Goal: Navigation & Orientation: Go to known website

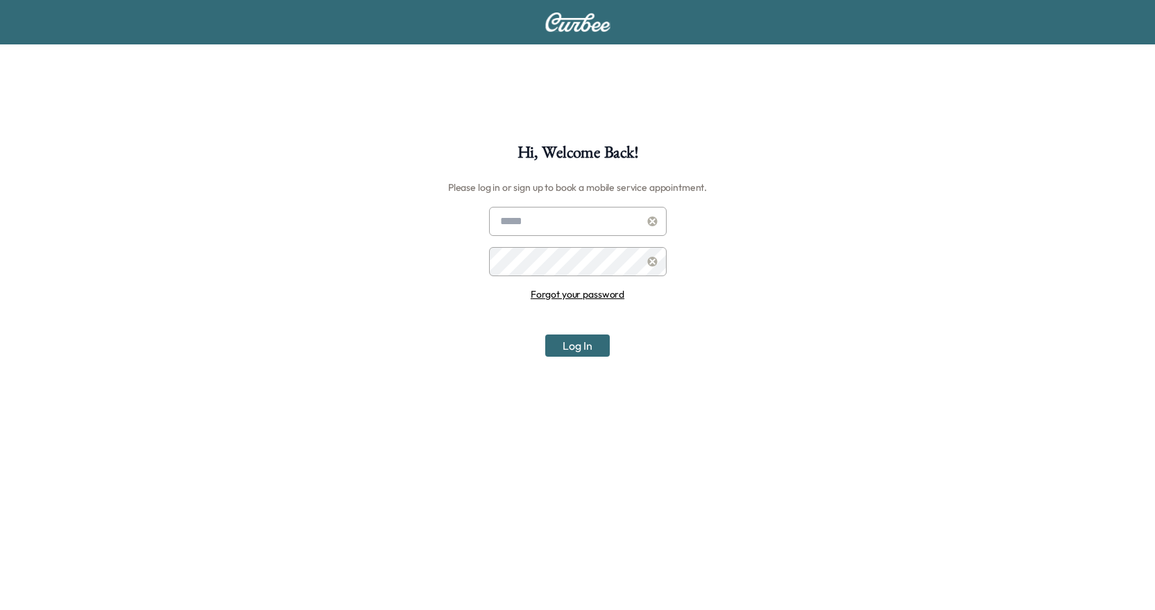
type input "**********"
click at [499, 173] on div "**********" at bounding box center [577, 449] width 1155 height 610
